Goal: Transaction & Acquisition: Subscribe to service/newsletter

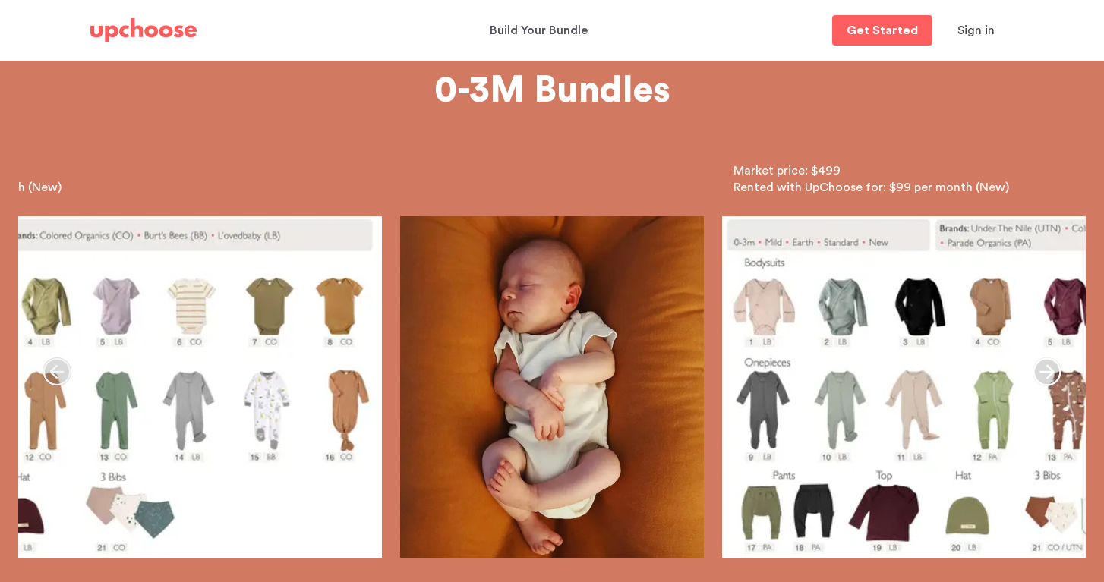
scroll to position [99, 0]
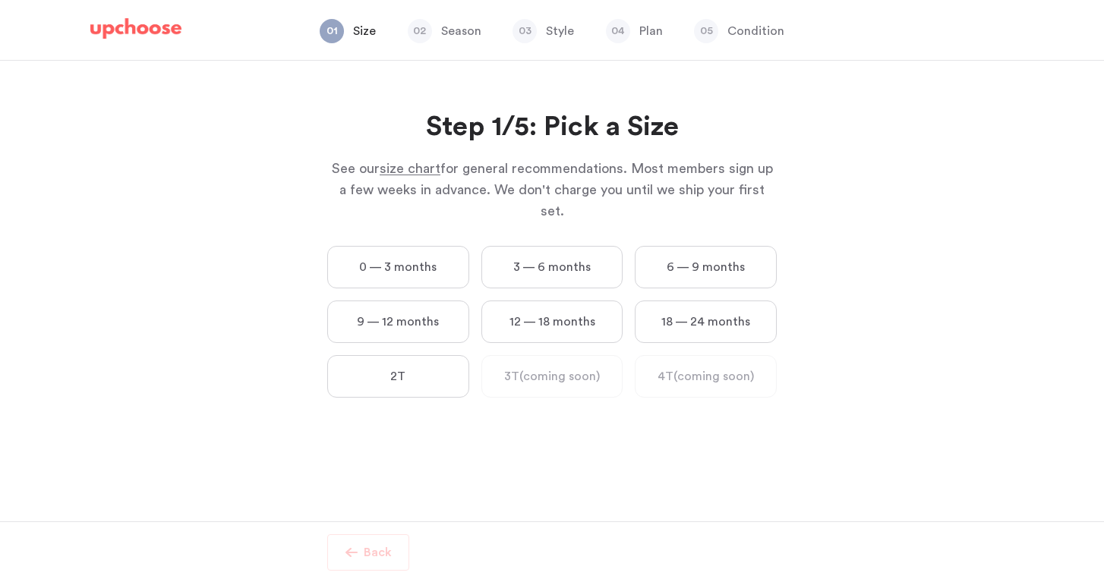
click at [367, 253] on label "0 — 3 months" at bounding box center [398, 267] width 142 height 43
click at [0, 0] on months "0 — 3 months" at bounding box center [0, 0] width 0 height 0
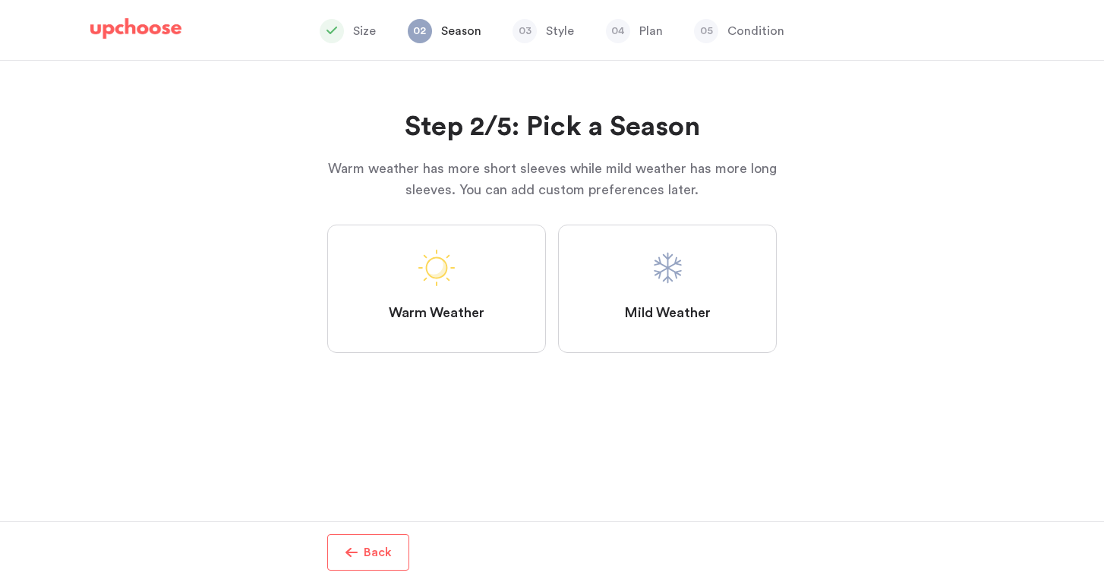
click at [617, 320] on label "Mild Weather" at bounding box center [667, 289] width 219 height 128
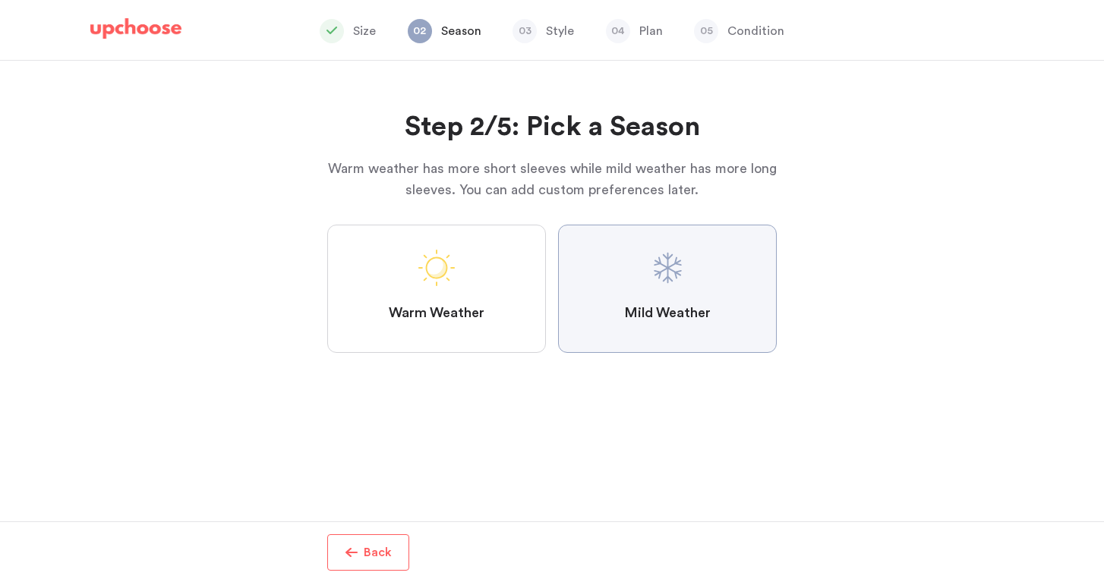
click at [0, 0] on Weather "Mild Weather" at bounding box center [0, 0] width 0 height 0
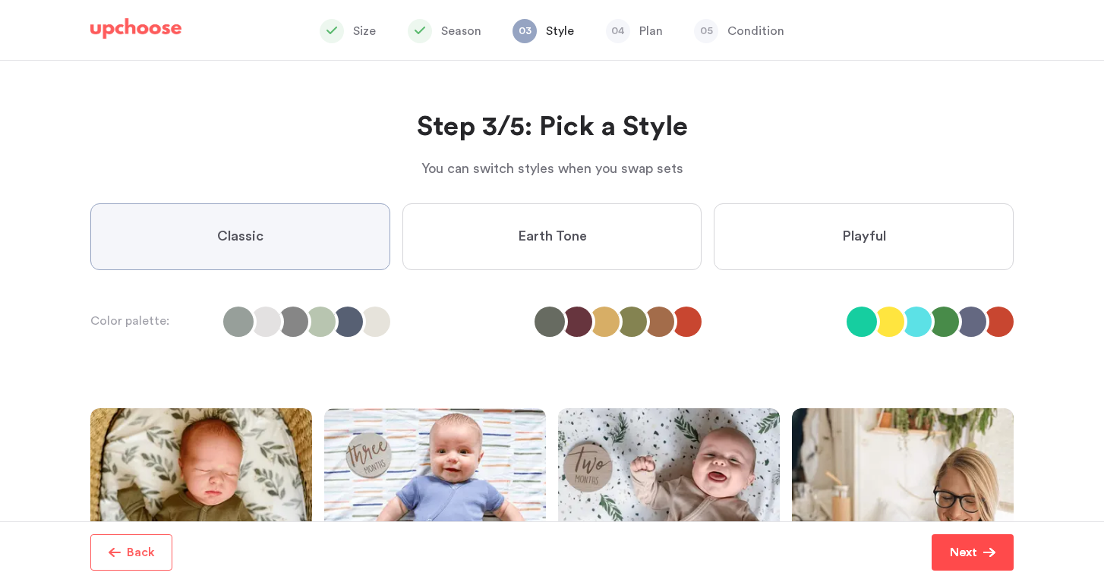
click at [964, 552] on p "Next" at bounding box center [962, 552] width 27 height 18
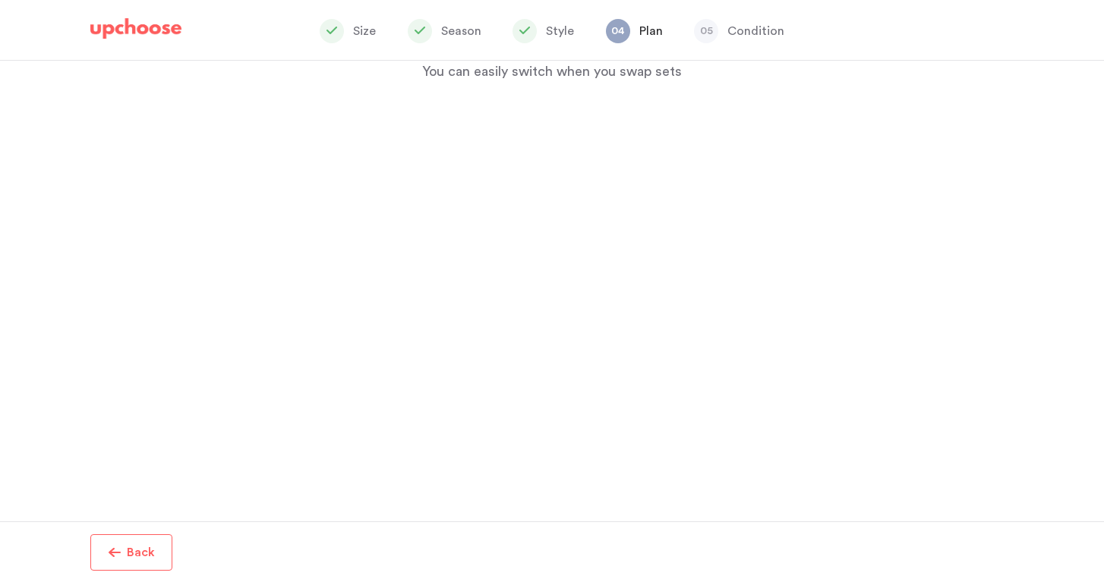
scroll to position [74, 0]
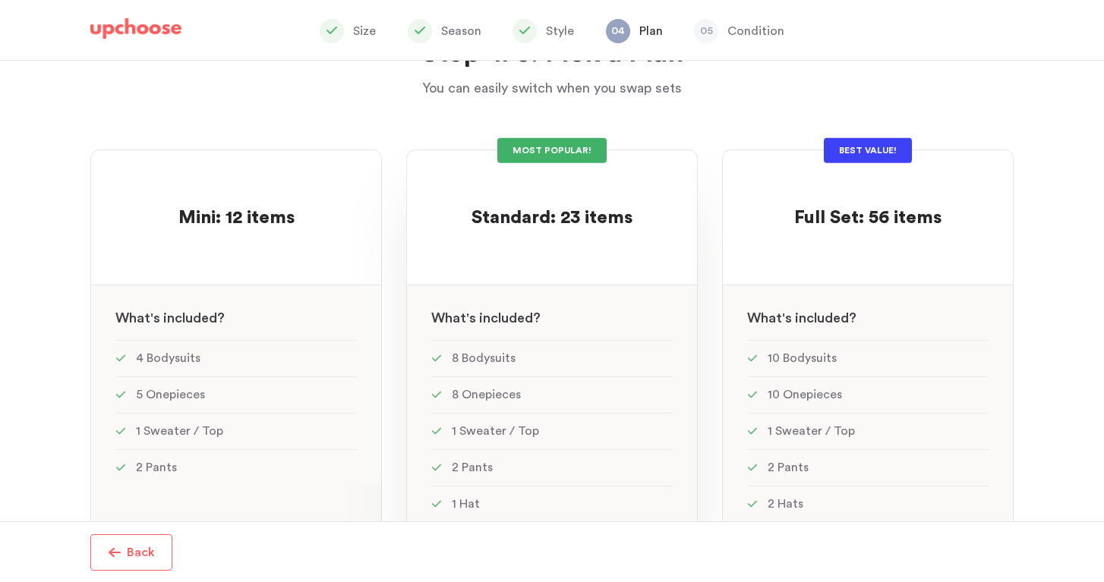
click at [518, 249] on div at bounding box center [551, 246] width 241 height 30
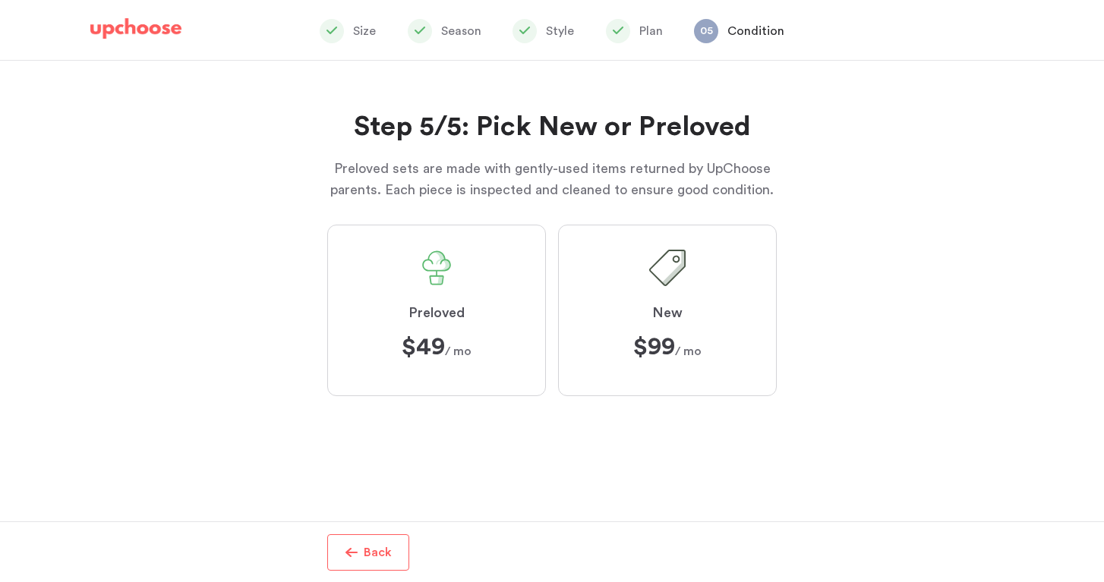
click at [624, 310] on label "New $99 ﻿ $99 / mo" at bounding box center [667, 311] width 219 height 172
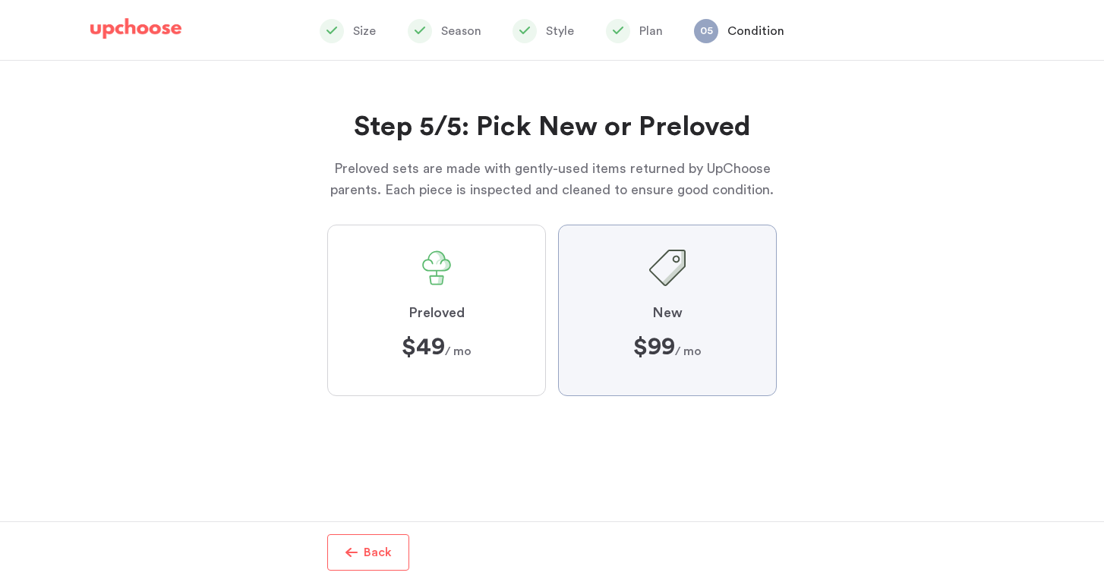
click at [0, 0] on input "New $99 ﻿ $99 / mo" at bounding box center [0, 0] width 0 height 0
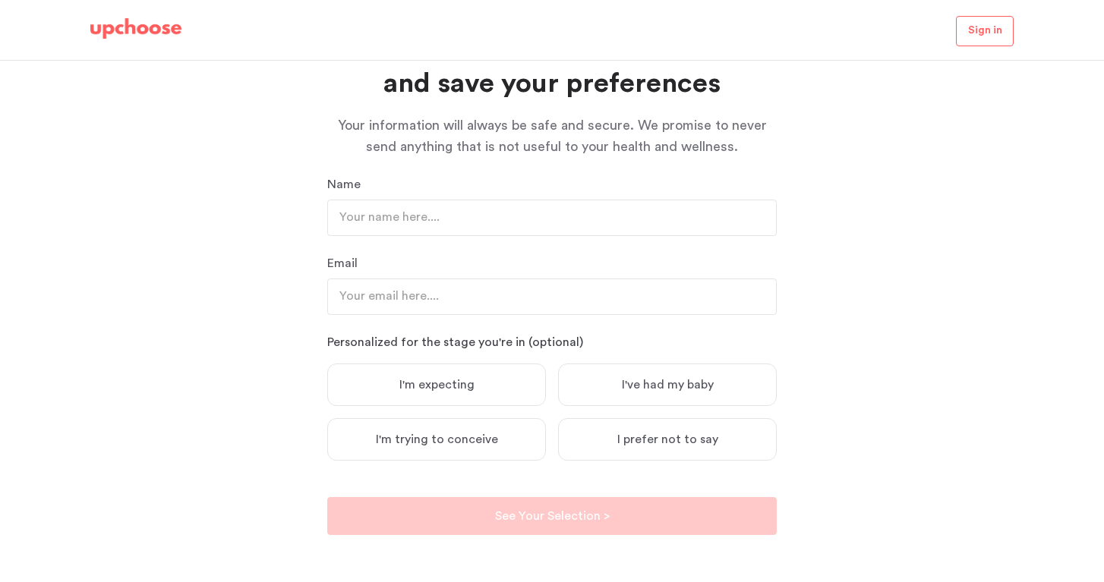
scroll to position [115, 0]
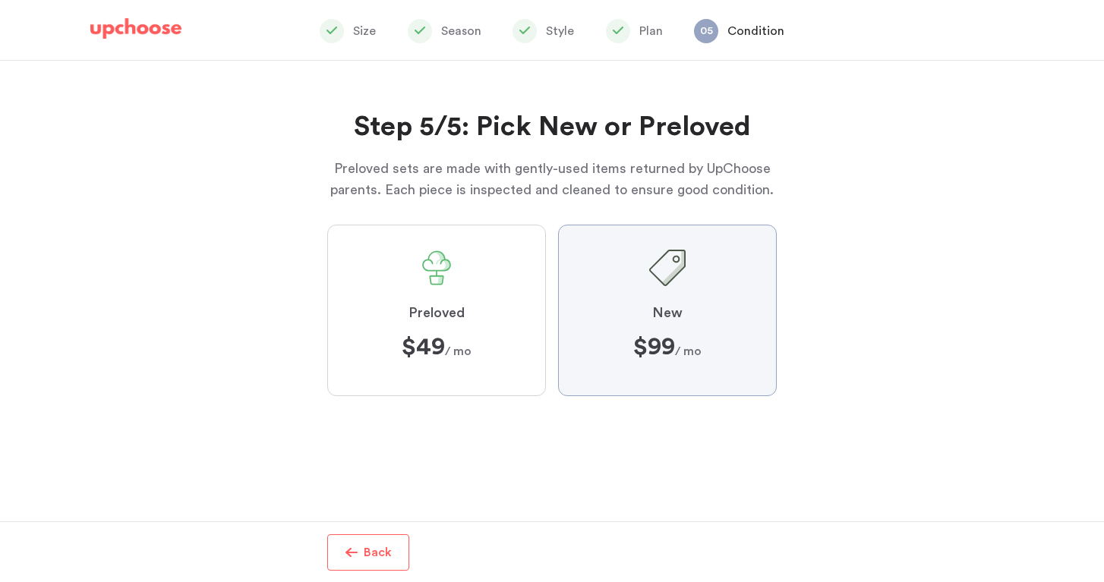
click at [446, 317] on div "Name Email Personalized for the stage you're in (optional) I'm expecting I've h…" at bounding box center [551, 356] width 449 height 360
